Goal: Browse casually: Explore the website without a specific task or goal

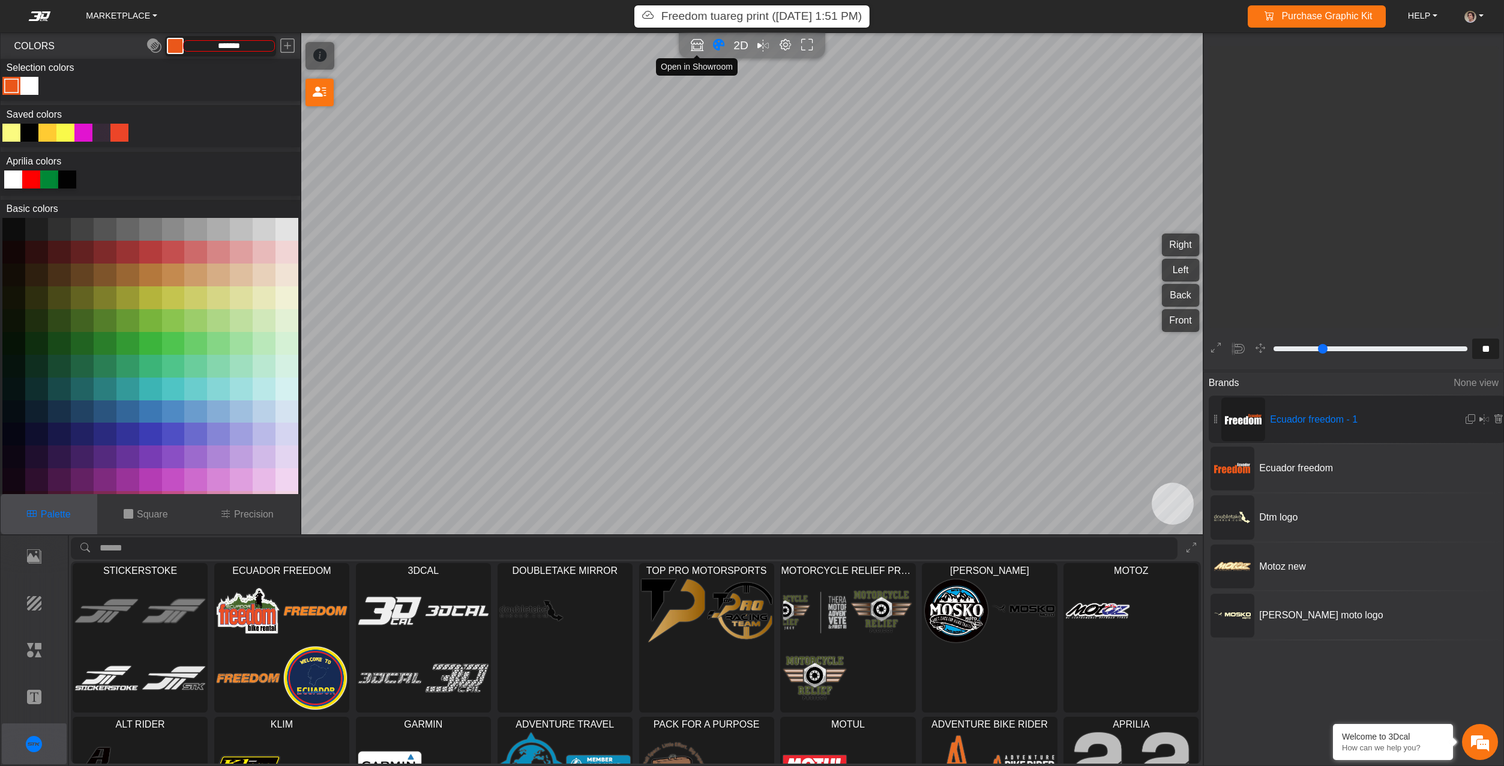
scroll to position [724, 693]
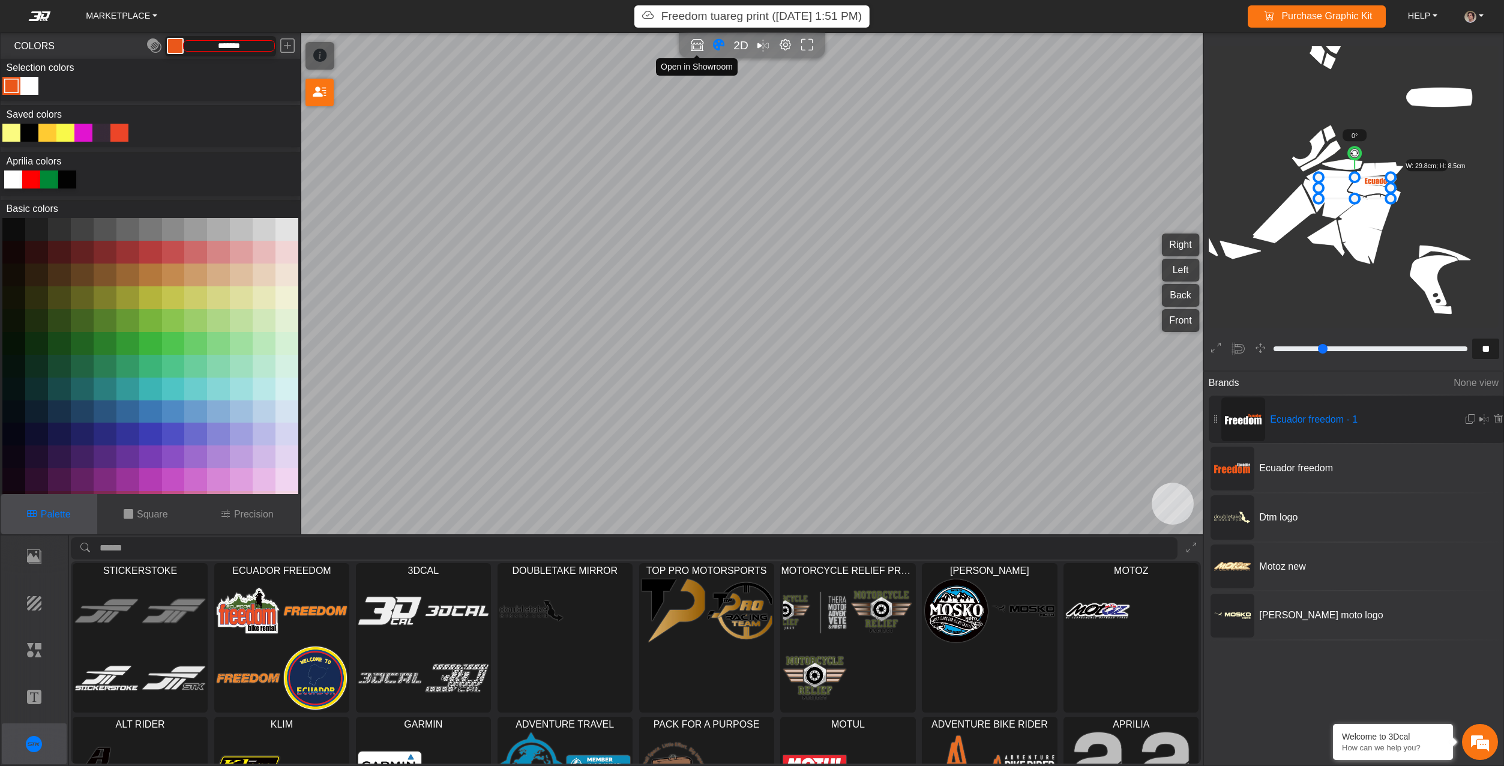
click at [691, 40] on icon "Open in Showroom" at bounding box center [697, 45] width 13 height 14
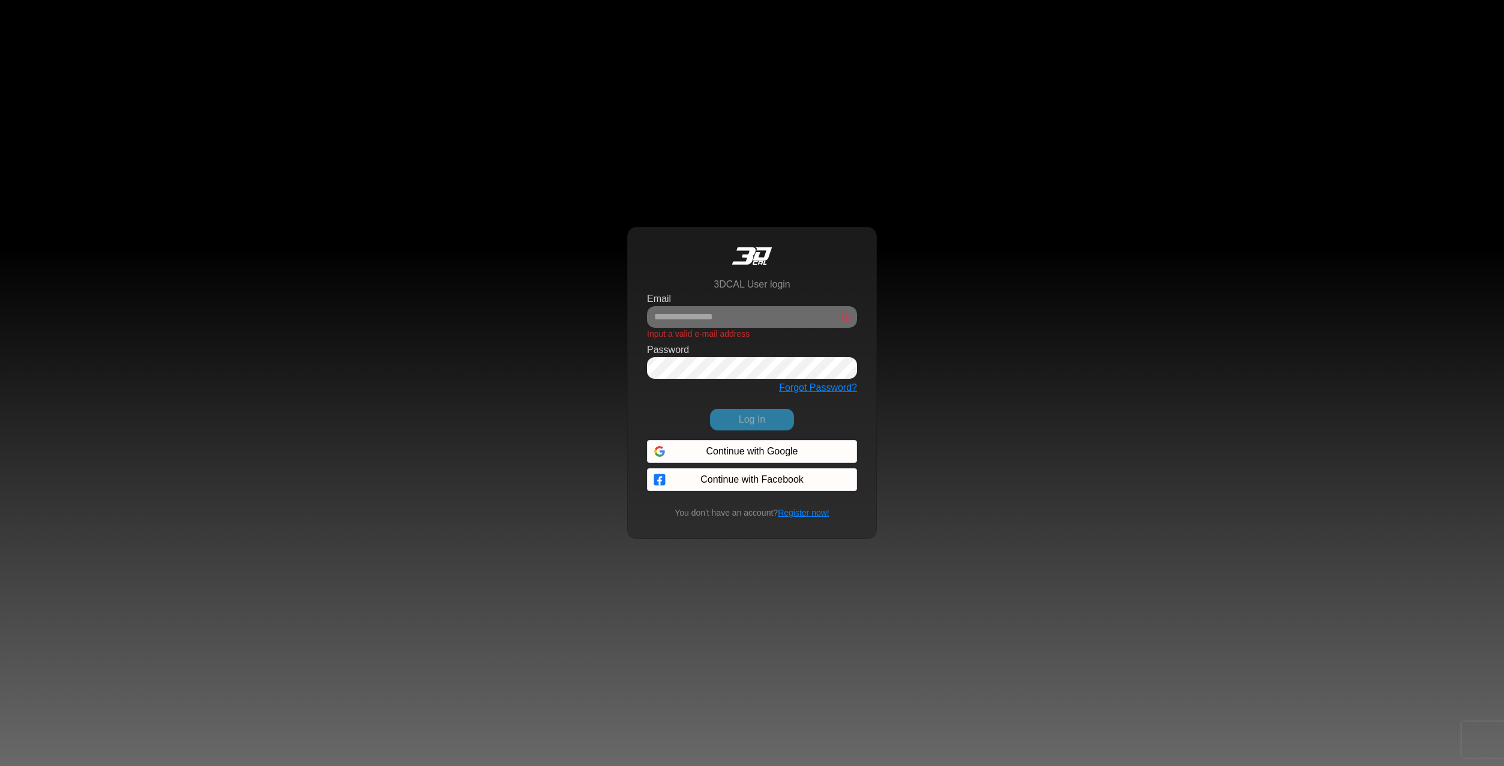
click at [994, 190] on div "3DCAL User login Email Input a valid e-mail address Password Forgot Password? L…" at bounding box center [752, 383] width 1504 height 766
drag, startPoint x: 994, startPoint y: 190, endPoint x: 895, endPoint y: 169, distance: 101.7
click at [895, 169] on div "3DCAL User login Email Input a valid e-mail address Password Forgot Password? L…" at bounding box center [752, 383] width 1504 height 766
click at [1401, 495] on div "3DCAL User login Email Input a valid e-mail address Password Forgot Password? L…" at bounding box center [752, 383] width 1504 height 766
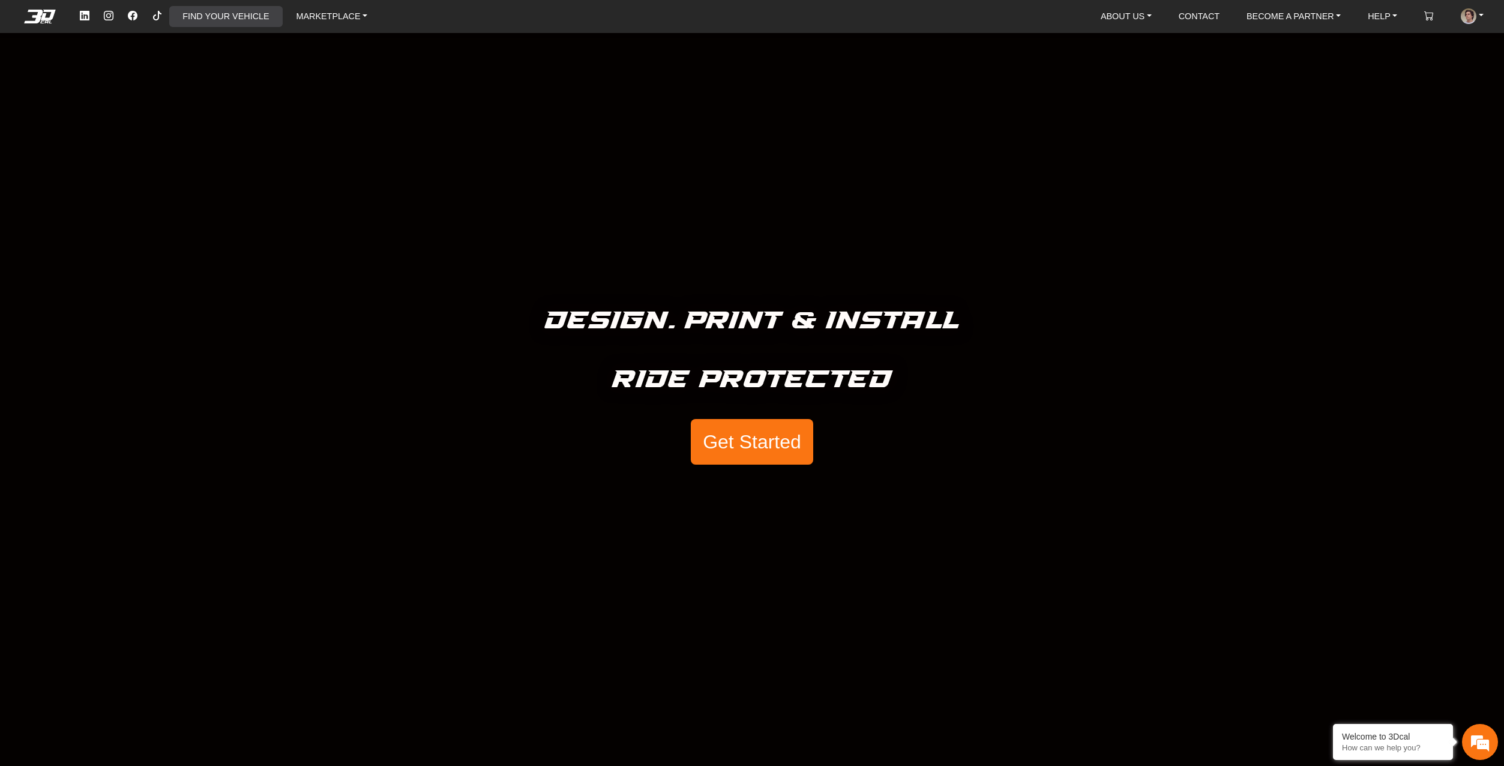
click at [232, 14] on link "FIND YOUR VEHICLE" at bounding box center [226, 16] width 96 height 20
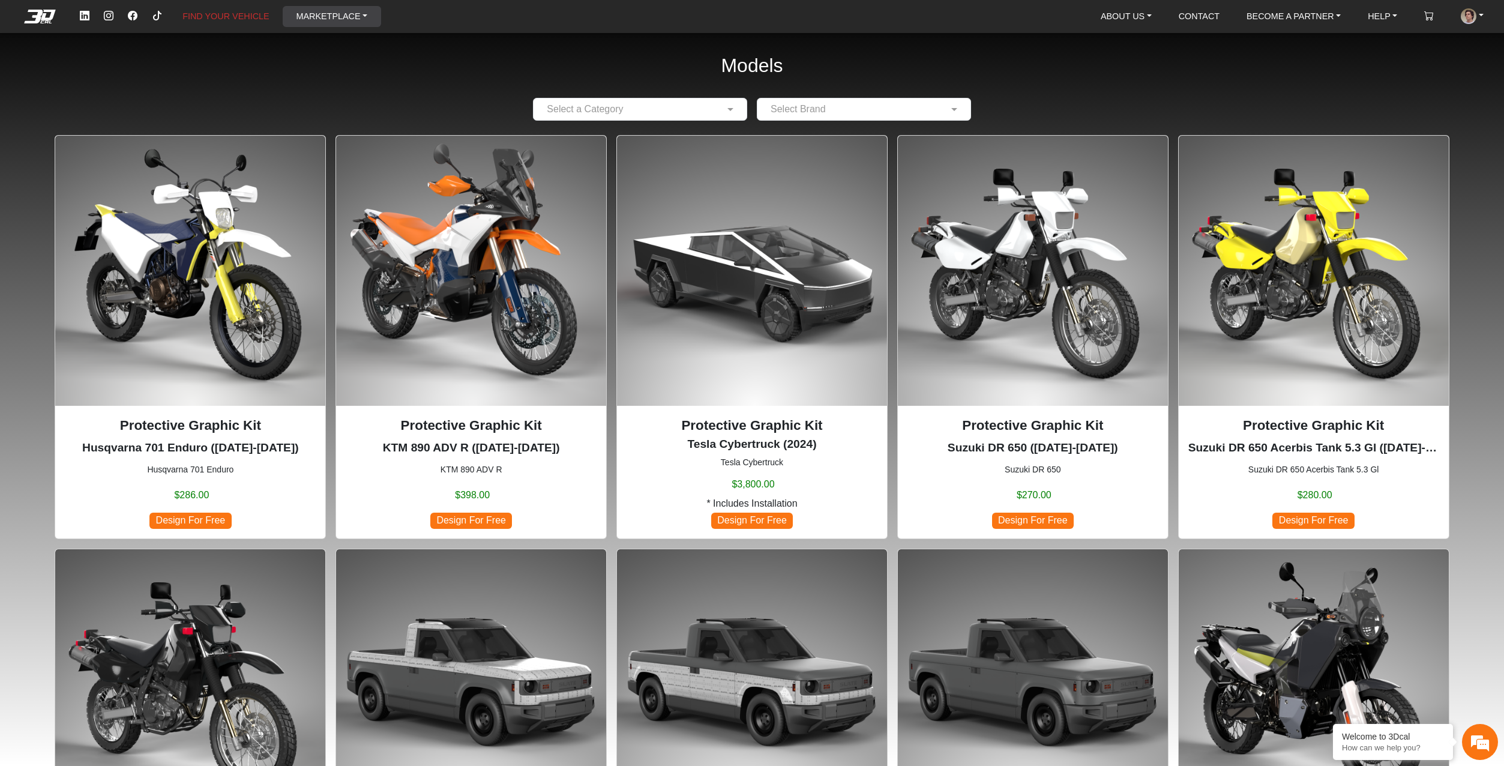
click at [322, 14] on link "MARKETPLACE" at bounding box center [331, 16] width 81 height 20
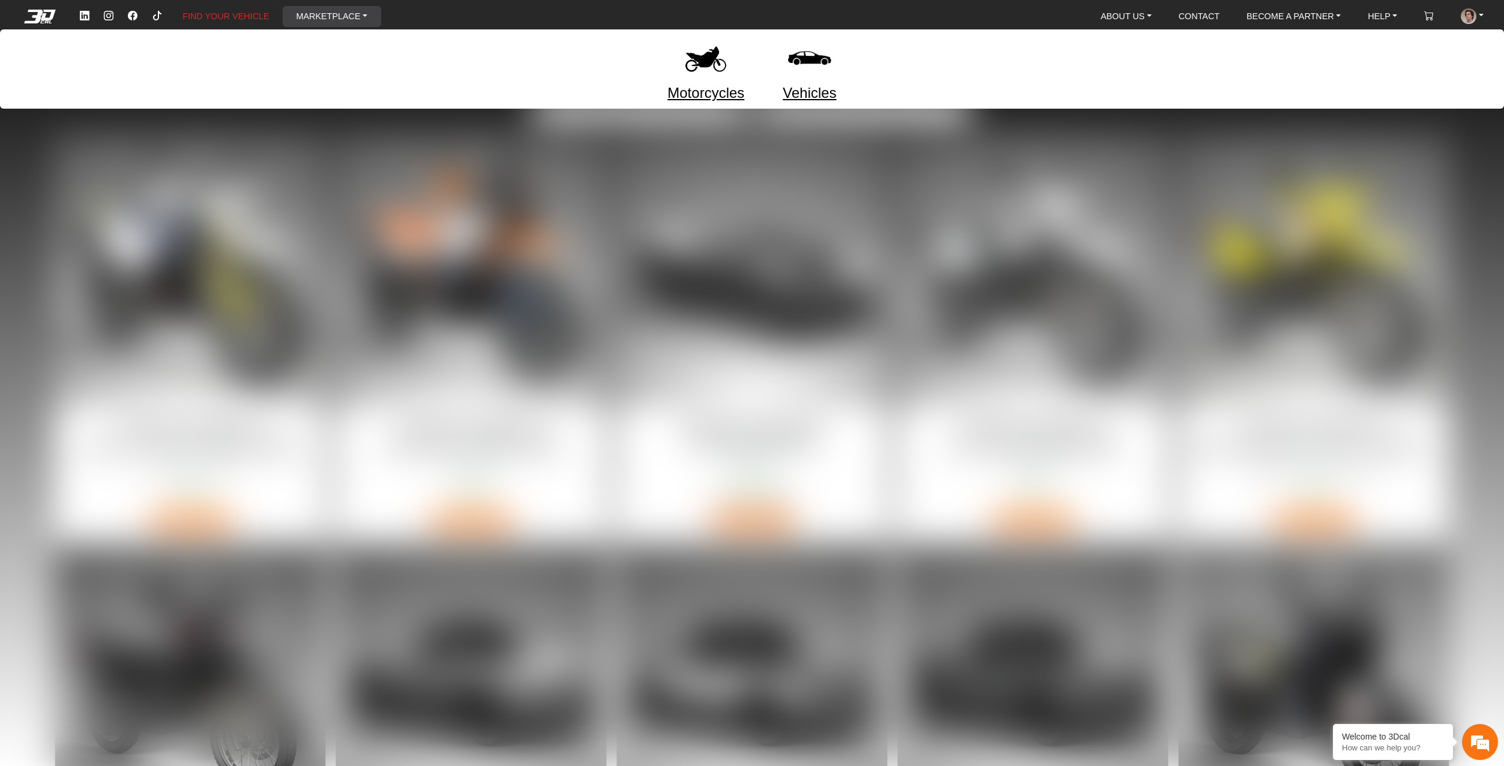
click at [687, 98] on link "Motorcycles" at bounding box center [705, 93] width 77 height 22
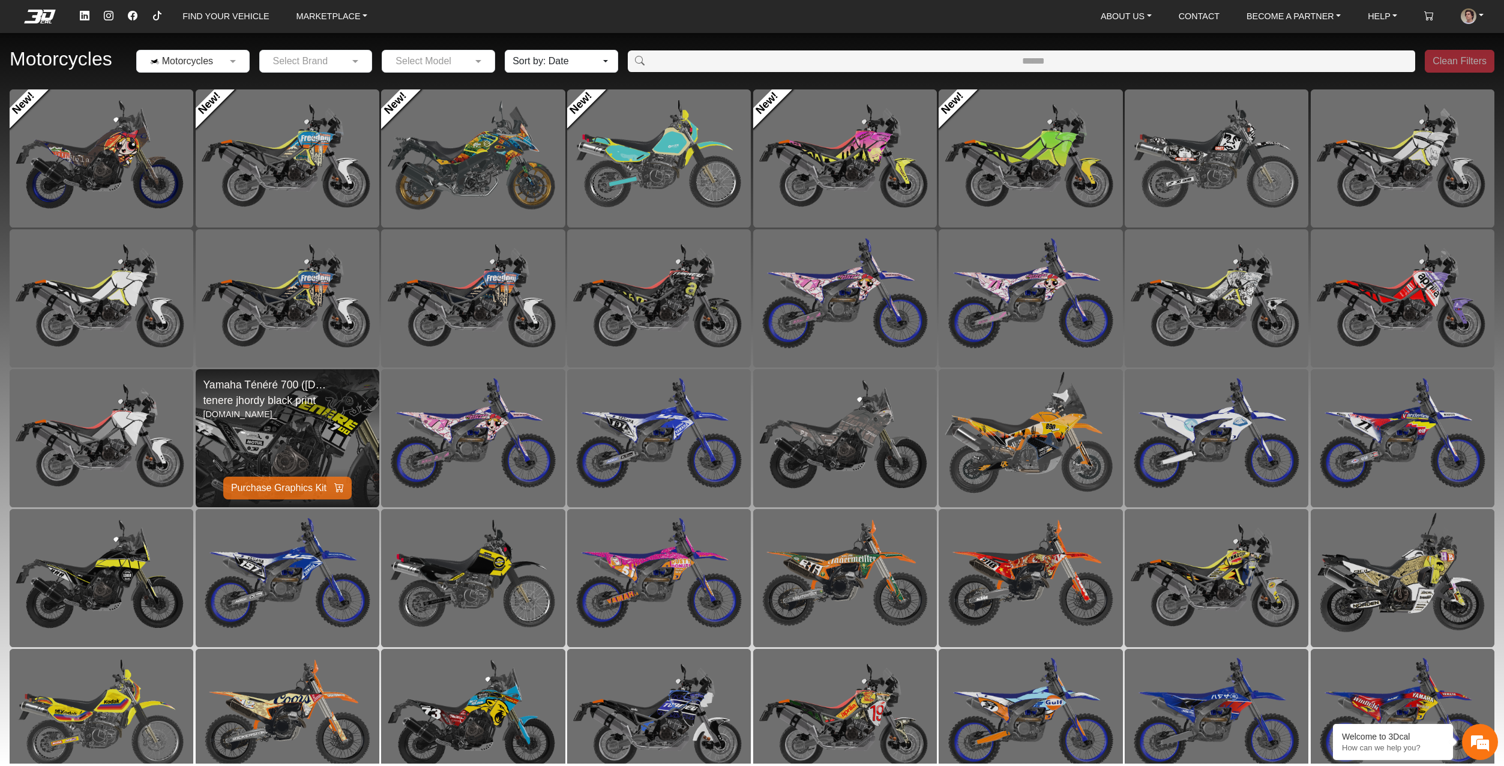
click at [281, 427] on img at bounding box center [287, 438] width 368 height 276
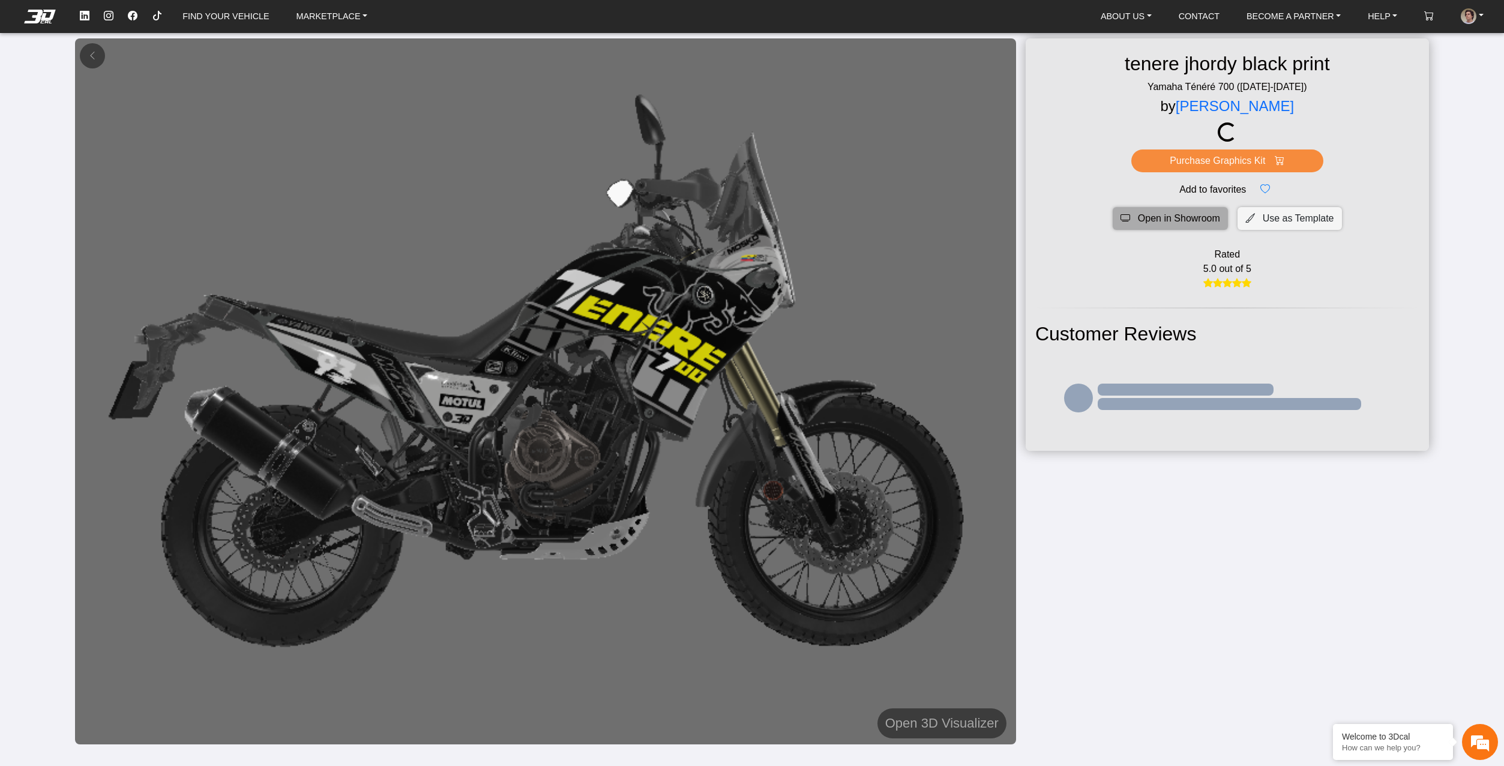
click at [1184, 220] on span "Open in Showroom" at bounding box center [1179, 218] width 82 height 14
